Goal: Entertainment & Leisure: Consume media (video, audio)

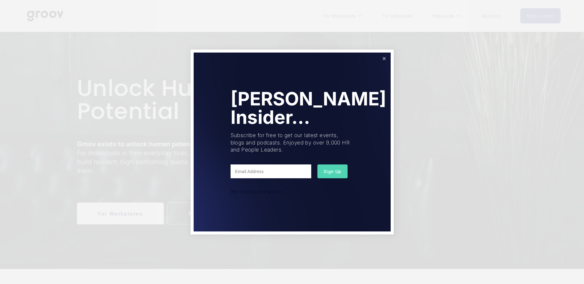
click at [385, 59] on link "Close" at bounding box center [383, 59] width 11 height 11
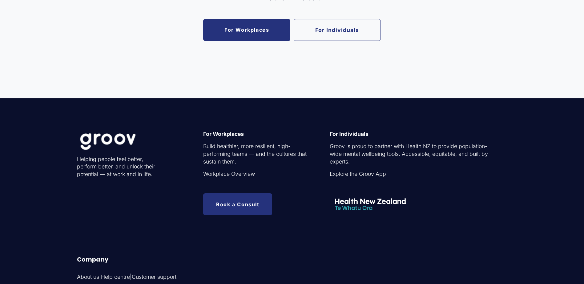
scroll to position [1415, 0]
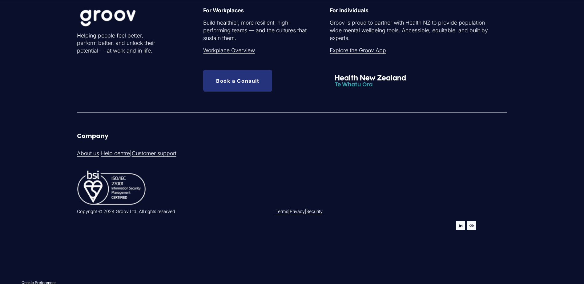
click at [84, 152] on link "About us" at bounding box center [88, 154] width 22 height 8
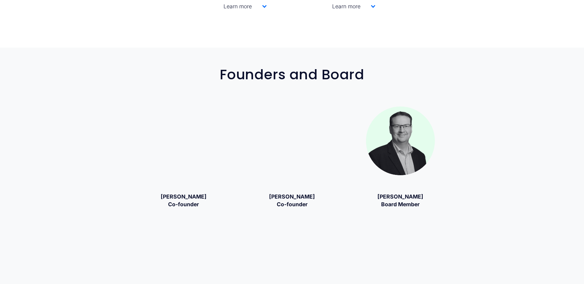
scroll to position [861, 0]
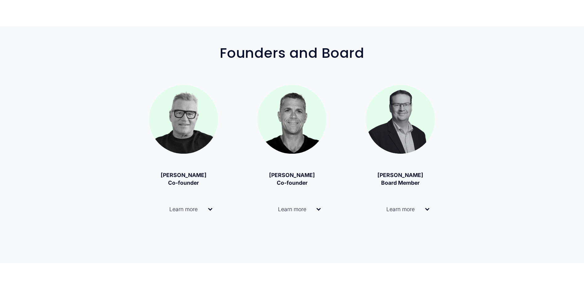
click at [318, 209] on div at bounding box center [318, 208] width 4 height 4
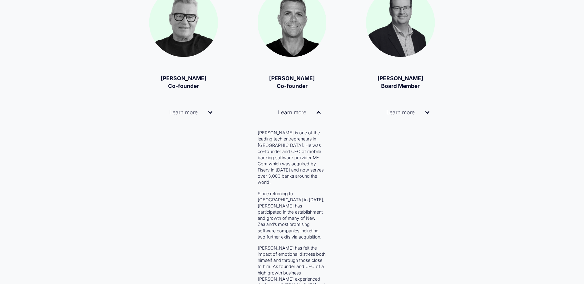
scroll to position [954, 0]
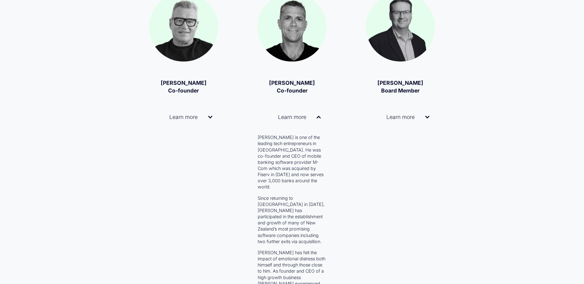
click at [318, 118] on div at bounding box center [318, 118] width 4 height 4
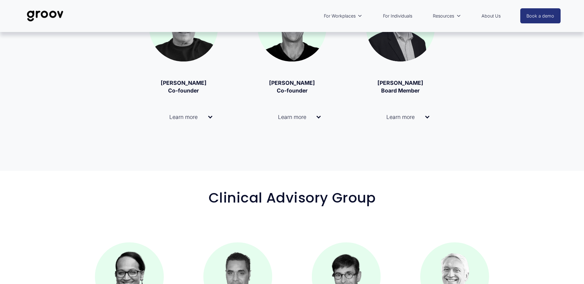
click at [426, 115] on button "Learn more" at bounding box center [400, 117] width 69 height 25
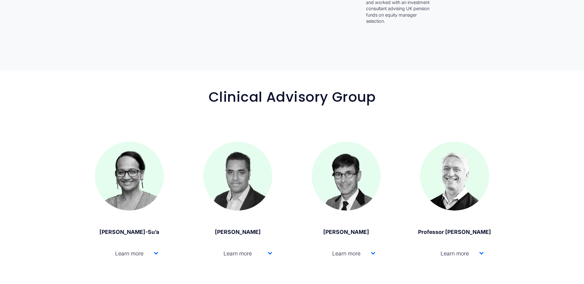
scroll to position [1200, 0]
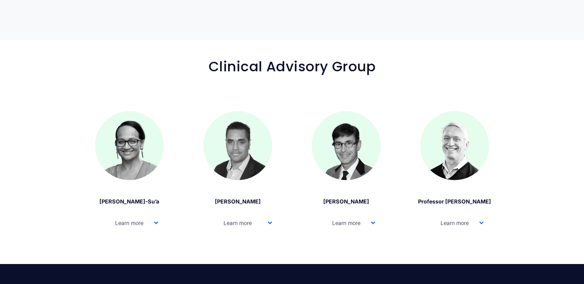
click at [373, 220] on div at bounding box center [373, 222] width 4 height 4
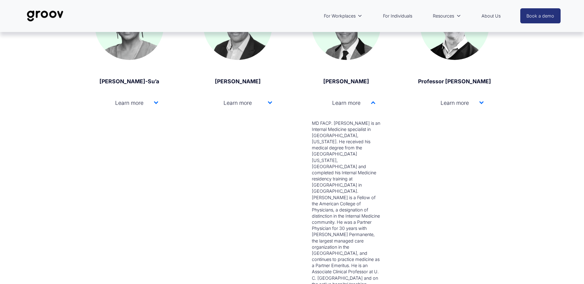
scroll to position [1292, 0]
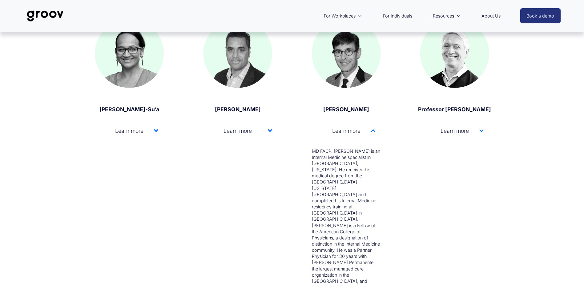
click at [269, 128] on div at bounding box center [270, 130] width 4 height 4
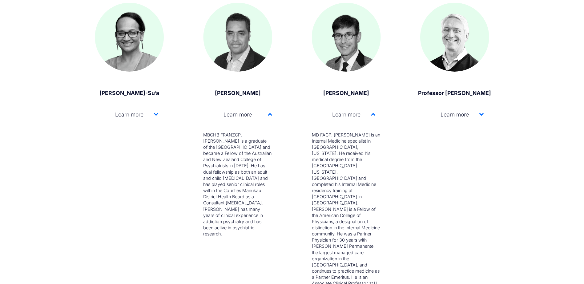
scroll to position [1323, 0]
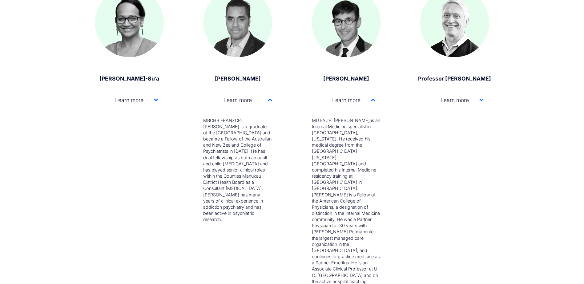
click at [156, 97] on div at bounding box center [156, 99] width 4 height 4
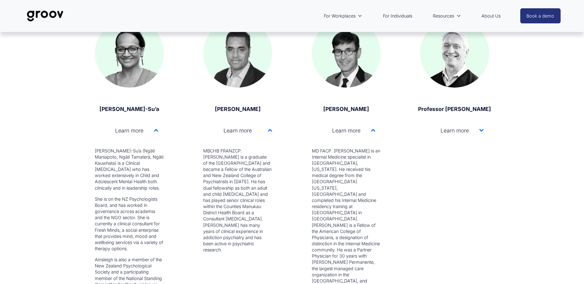
scroll to position [1292, 0]
click at [480, 128] on div at bounding box center [481, 130] width 4 height 4
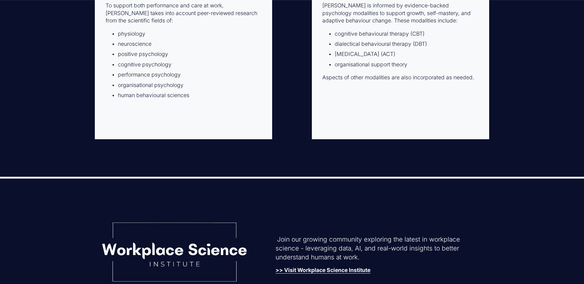
scroll to position [1846, 0]
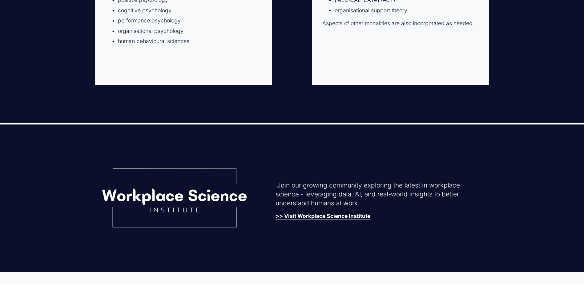
click at [334, 213] on strong ">> Visit Workplace Science Institute" at bounding box center [322, 216] width 95 height 6
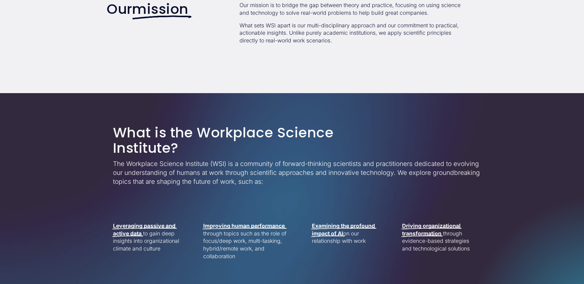
scroll to position [246, 0]
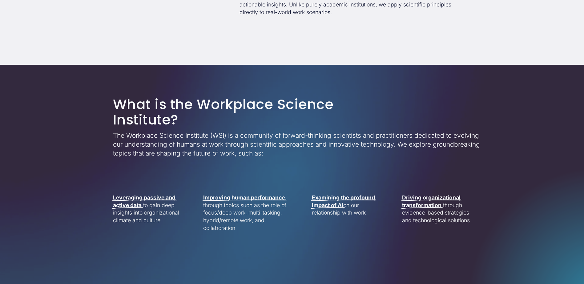
click at [354, 199] on strong "Examining the profound impact of AI" at bounding box center [344, 201] width 64 height 14
click at [333, 206] on strong "Examining the profound impact of AI" at bounding box center [344, 201] width 64 height 14
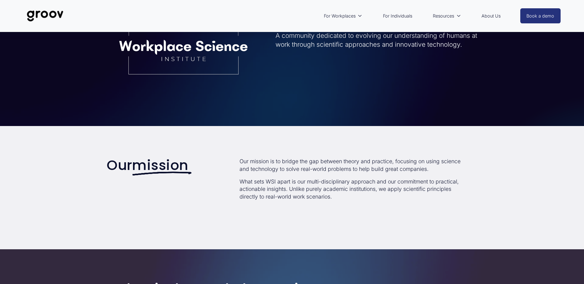
scroll to position [0, 0]
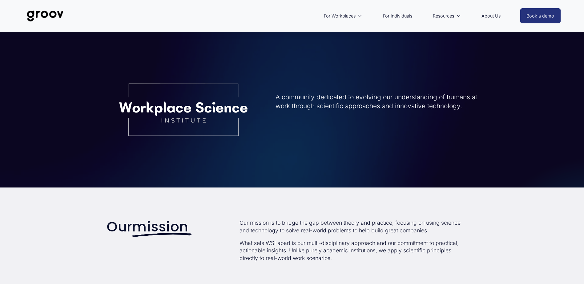
click at [404, 14] on link "For Individuals" at bounding box center [397, 16] width 35 height 14
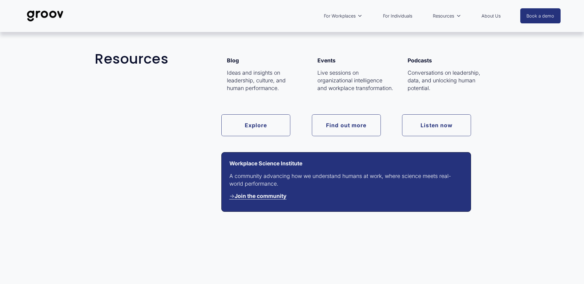
click at [430, 127] on link "Listen now" at bounding box center [436, 125] width 69 height 22
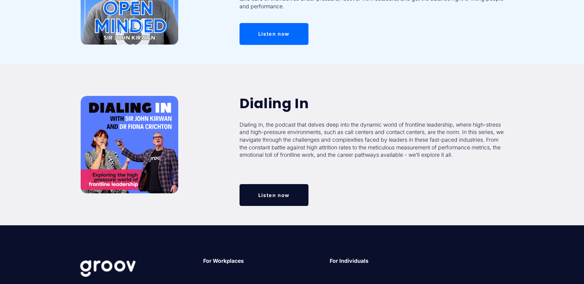
scroll to position [215, 0]
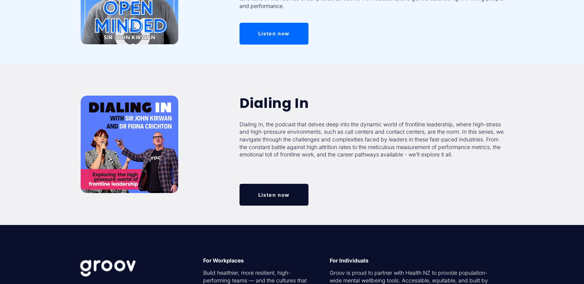
click at [261, 33] on link "Listen now" at bounding box center [273, 34] width 69 height 22
